Goal: Task Accomplishment & Management: Manage account settings

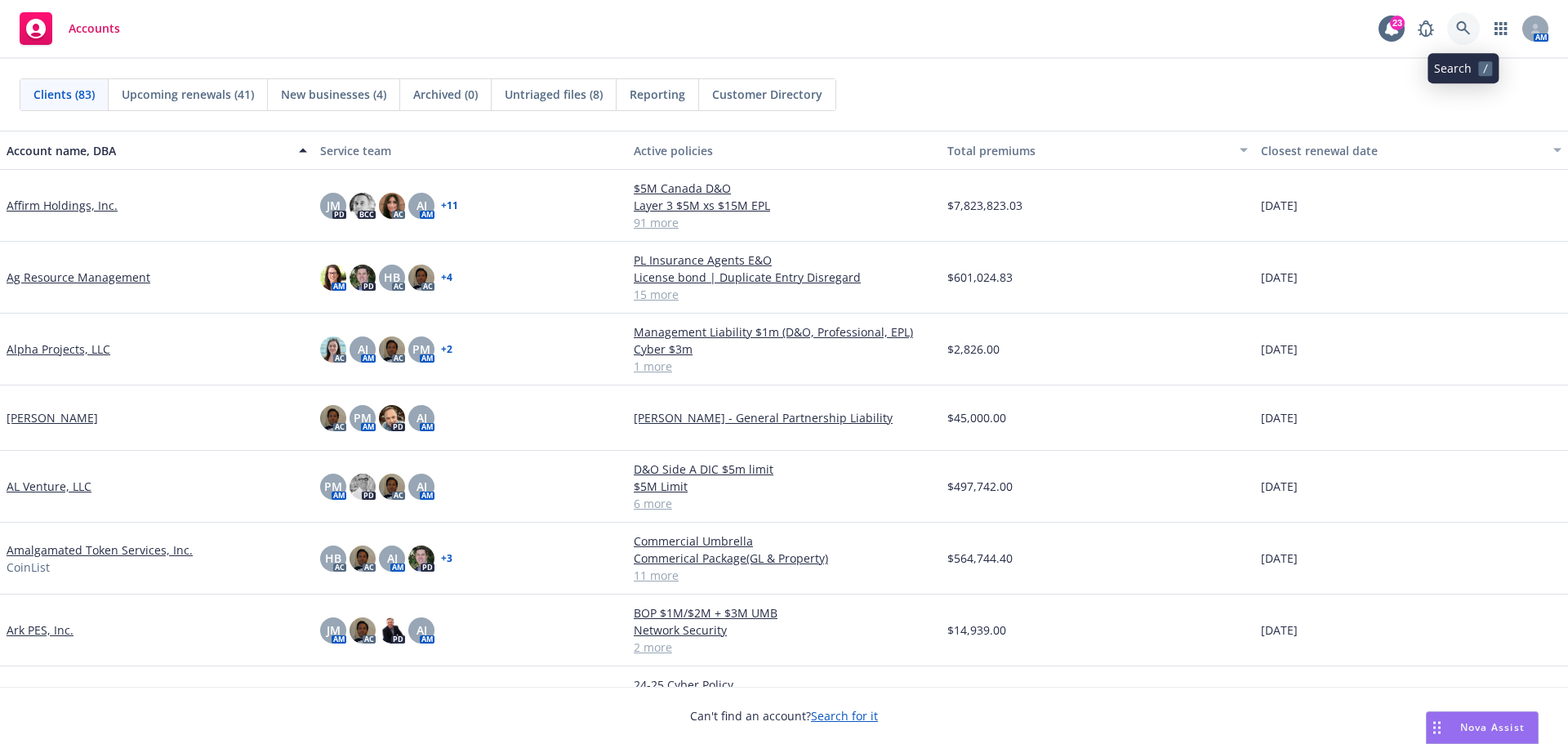
click at [1447, 35] on link at bounding box center [1463, 29] width 33 height 33
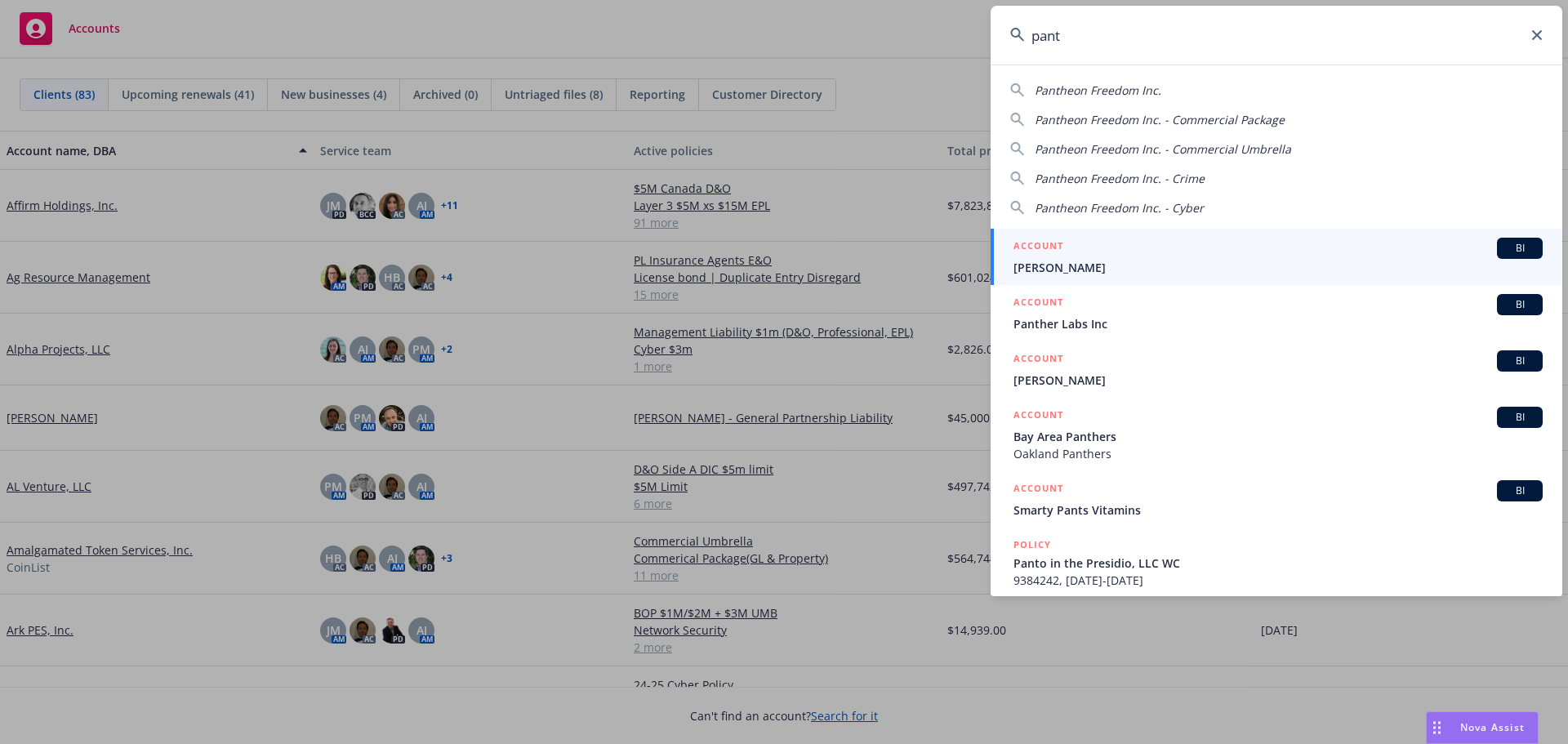
click at [1127, 88] on span "Pantheon Freedom Inc." at bounding box center [1098, 90] width 126 height 16
type input "Pantheon Freedom Inc."
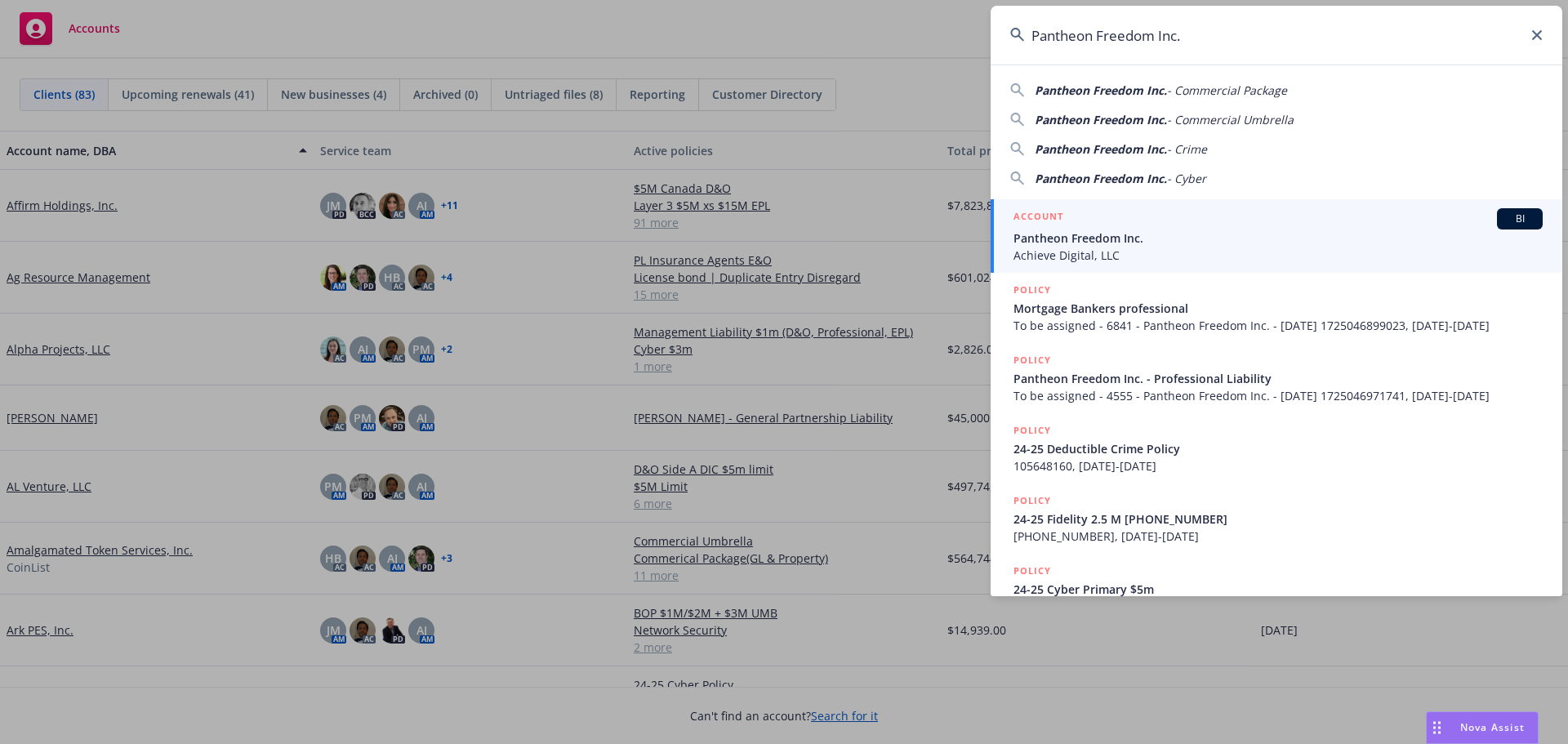
click at [1504, 213] on span "BI" at bounding box center [1520, 219] width 33 height 15
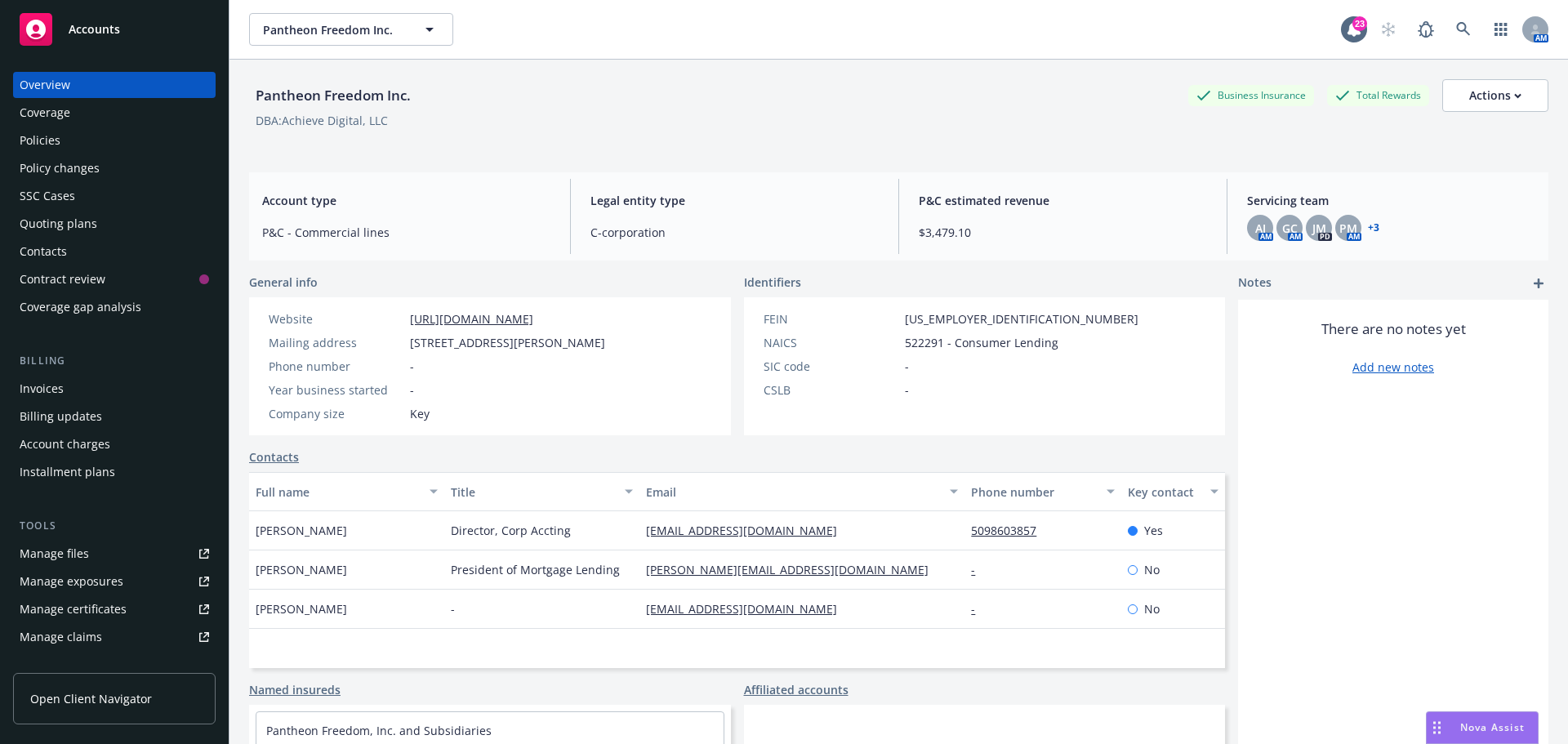
click at [116, 137] on div "Policies" at bounding box center [114, 141] width 189 height 26
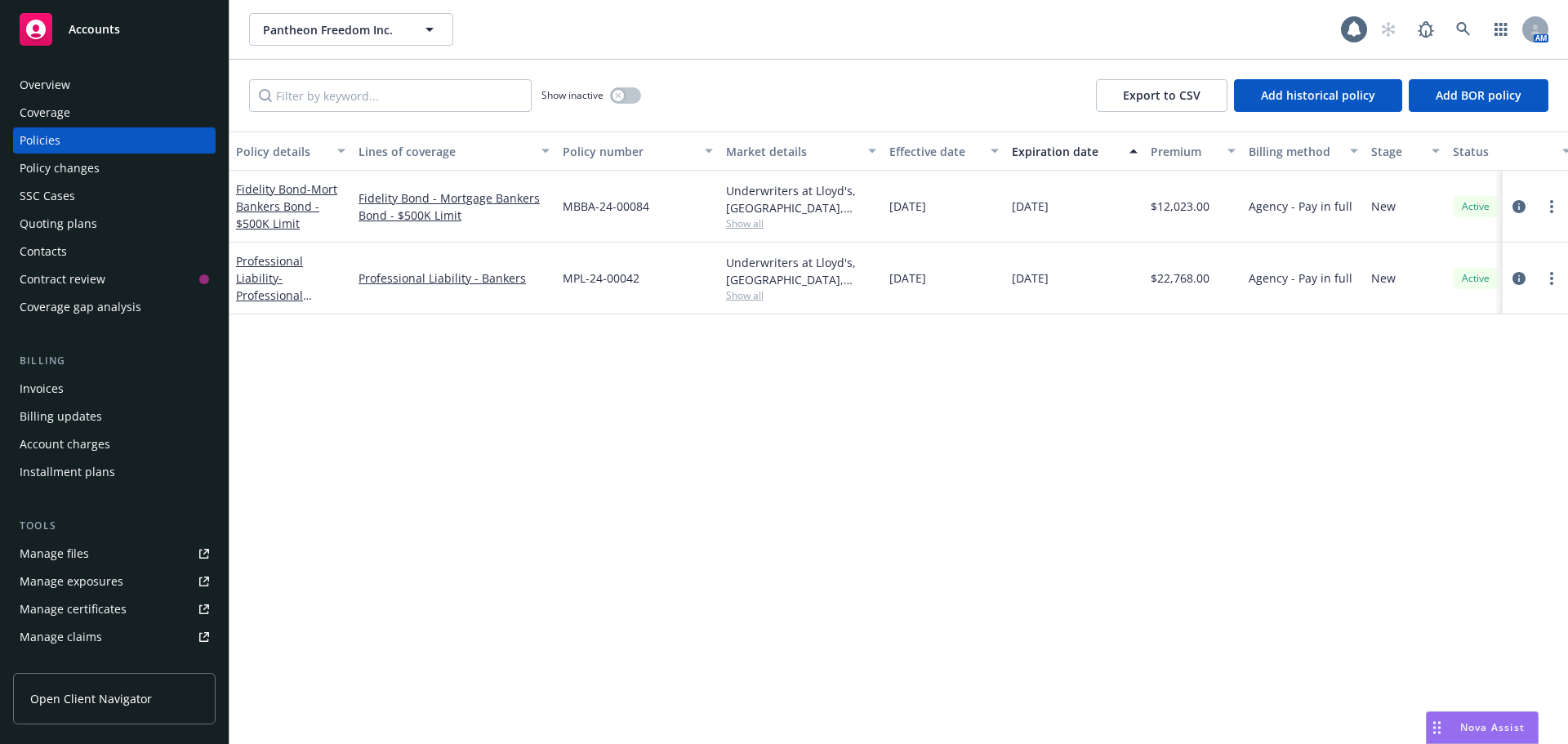
click at [726, 90] on div "Show inactive Export to CSV Add historical policy Add BOR policy" at bounding box center [898, 95] width 1338 height 72
click at [612, 102] on button "button" at bounding box center [626, 96] width 31 height 17
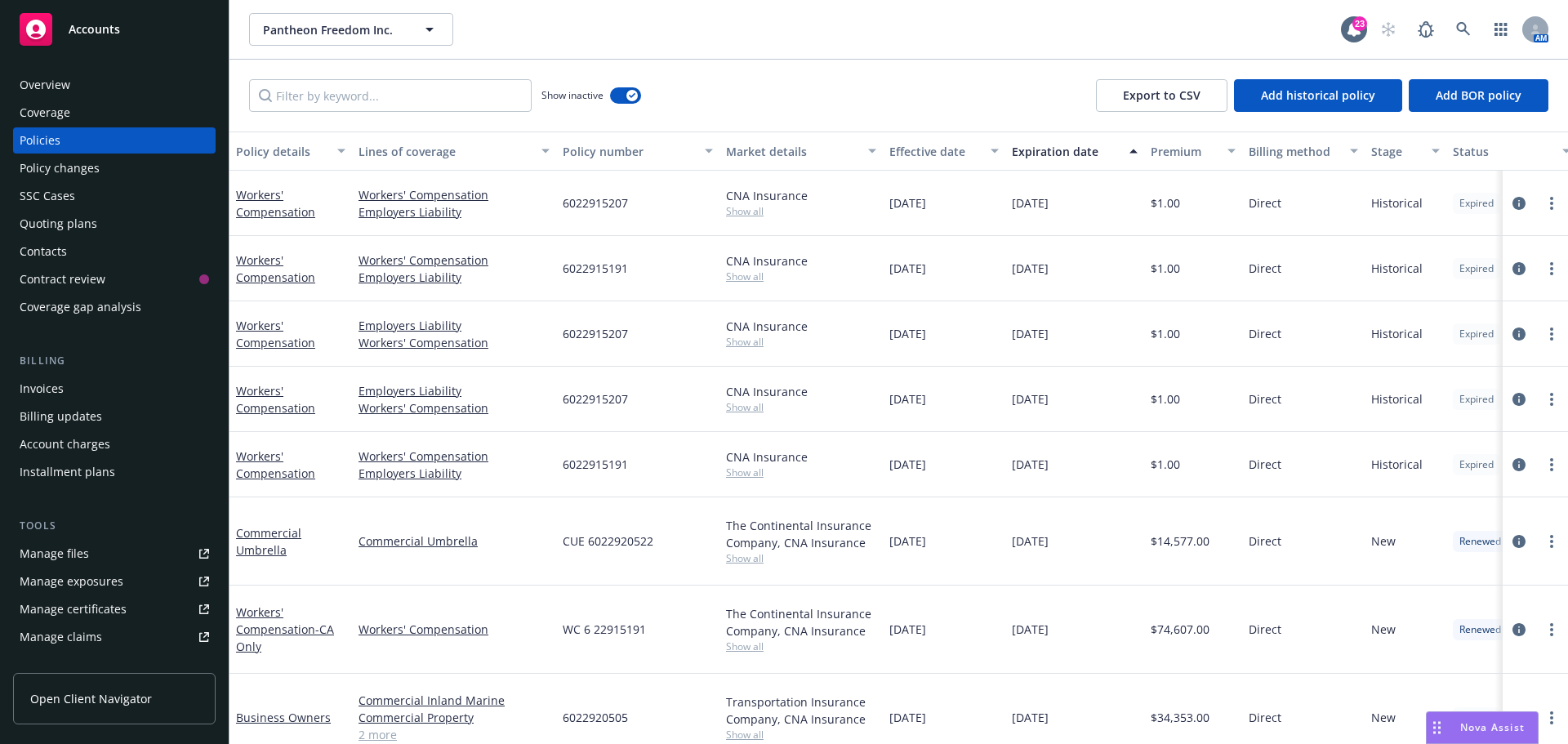
click at [725, 88] on div "Show inactive Export to CSV Add historical policy Add BOR policy" at bounding box center [898, 95] width 1338 height 72
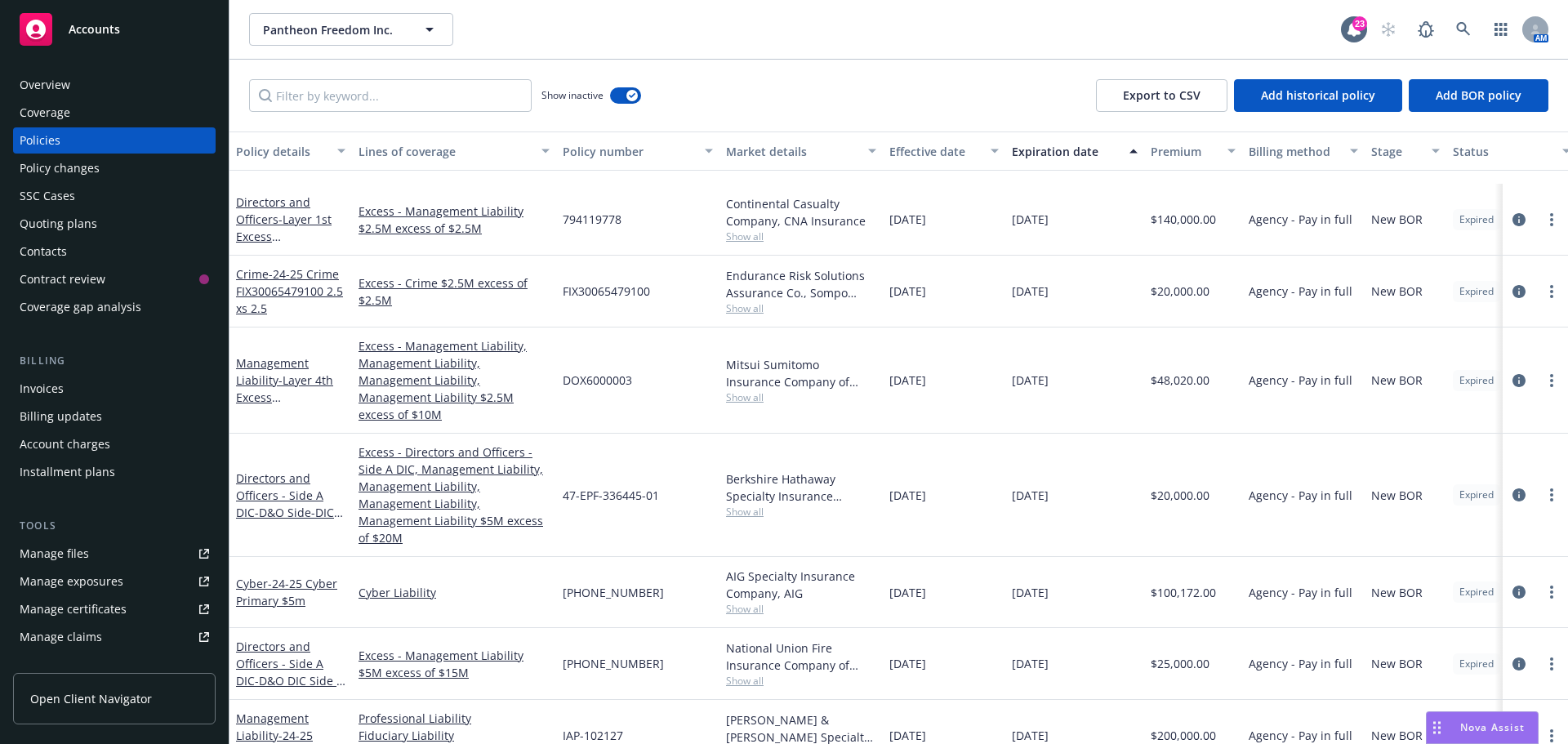
scroll to position [2159, 0]
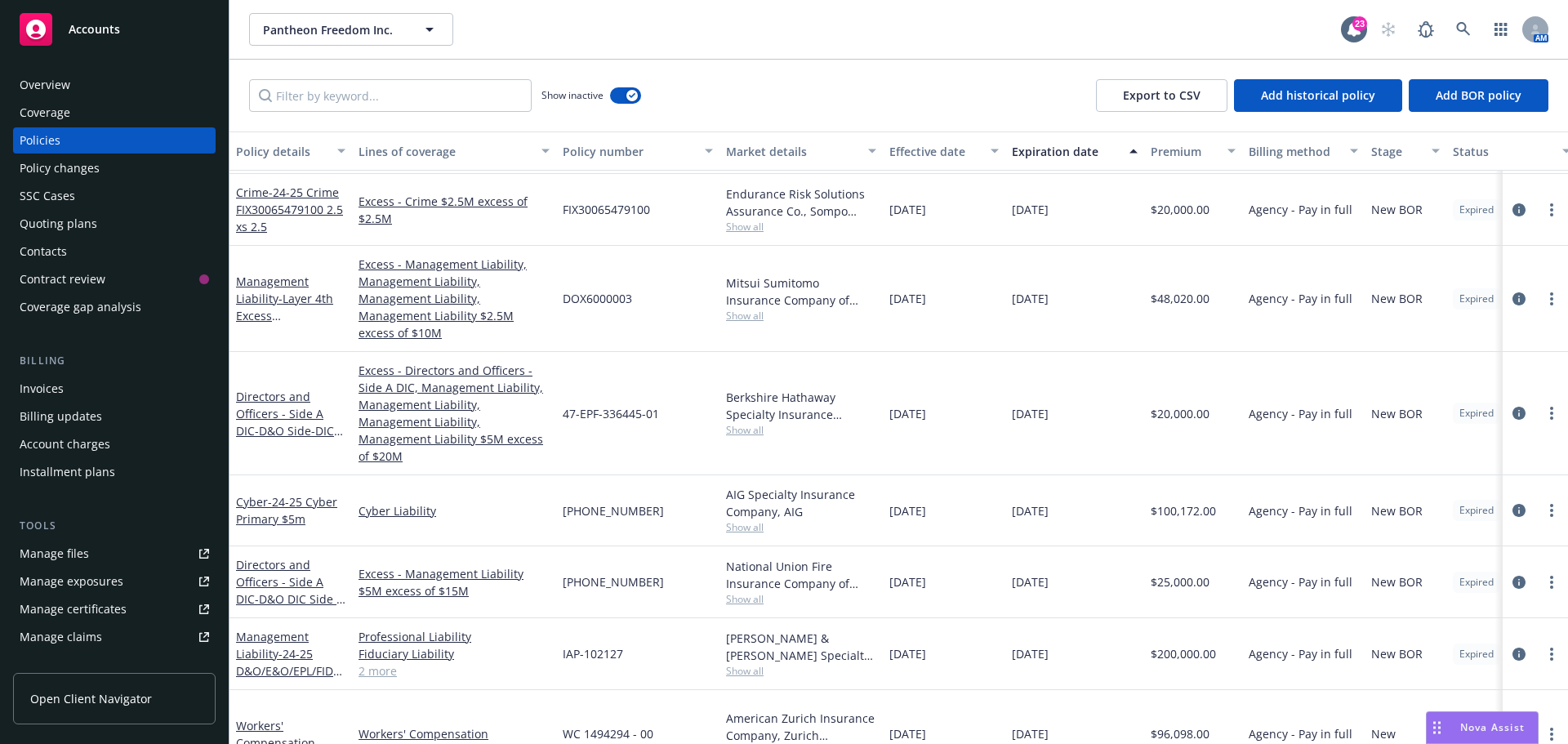
click at [845, 9] on div "Pantheon Freedom Inc. Pantheon Freedom Inc. 23 AM" at bounding box center [898, 29] width 1338 height 59
